Goal: Task Accomplishment & Management: Complete application form

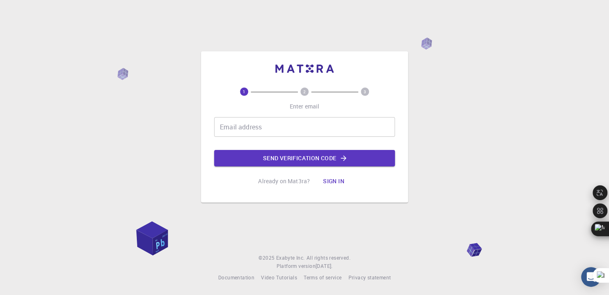
click at [259, 125] on div "Email address Email address" at bounding box center [304, 127] width 181 height 20
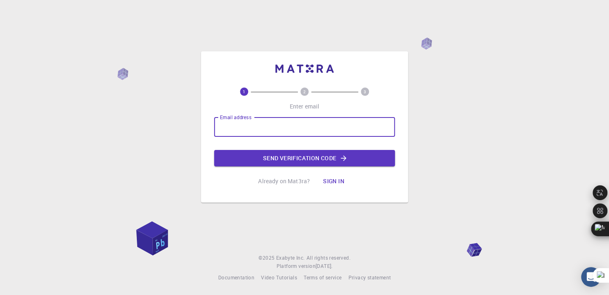
type input "[EMAIL_ADDRESS][DOMAIN_NAME]"
click at [254, 159] on button "Send verification code" at bounding box center [304, 158] width 181 height 16
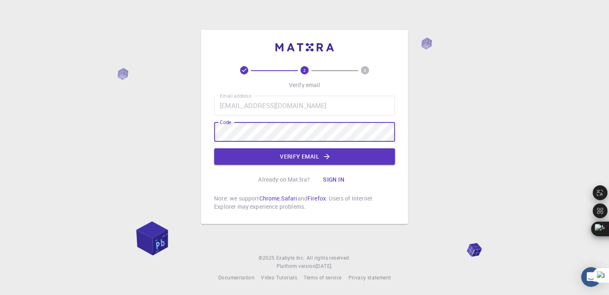
click at [280, 159] on button "Verify email" at bounding box center [304, 156] width 181 height 16
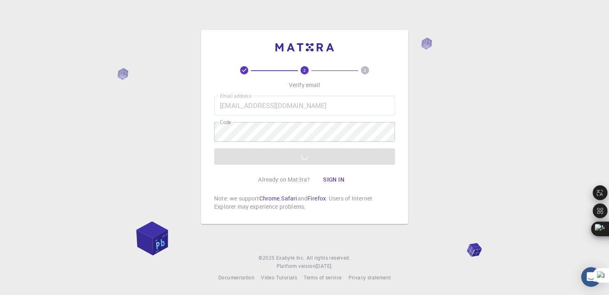
click at [441, 238] on div "2 3 Verify email Email address [EMAIL_ADDRESS][DOMAIN_NAME] Email address Code …" at bounding box center [304, 147] width 609 height 295
click at [121, 159] on div "2 3 Verify email Email address [EMAIL_ADDRESS][DOMAIN_NAME] Email address Code …" at bounding box center [304, 147] width 609 height 295
click at [130, 138] on div "2 3 Verify email Email address [EMAIL_ADDRESS][DOMAIN_NAME] Email address Code …" at bounding box center [304, 147] width 609 height 295
drag, startPoint x: 298, startPoint y: 85, endPoint x: 314, endPoint y: 88, distance: 16.8
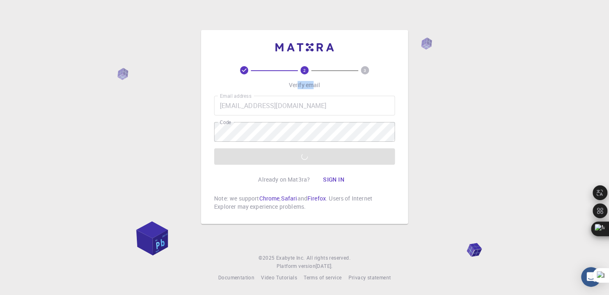
click at [314, 88] on p "Verify email" at bounding box center [305, 85] width 32 height 8
click at [431, 149] on div "2 3 Verify email Email address [EMAIL_ADDRESS][DOMAIN_NAME] Email address Code …" at bounding box center [304, 147] width 609 height 295
click at [438, 125] on div "2 3 Verify email Email address [EMAIL_ADDRESS][DOMAIN_NAME] Email address Code …" at bounding box center [304, 147] width 609 height 295
